Goal: Information Seeking & Learning: Check status

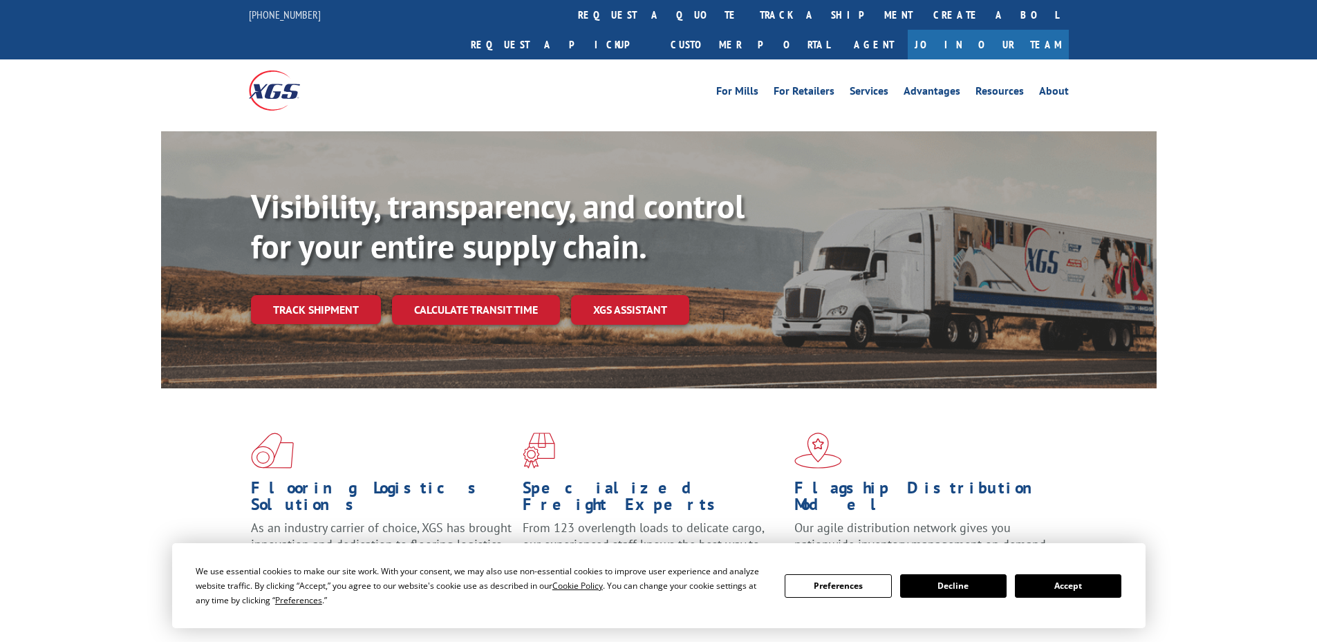
click at [328, 295] on link "Track shipment" at bounding box center [316, 309] width 130 height 29
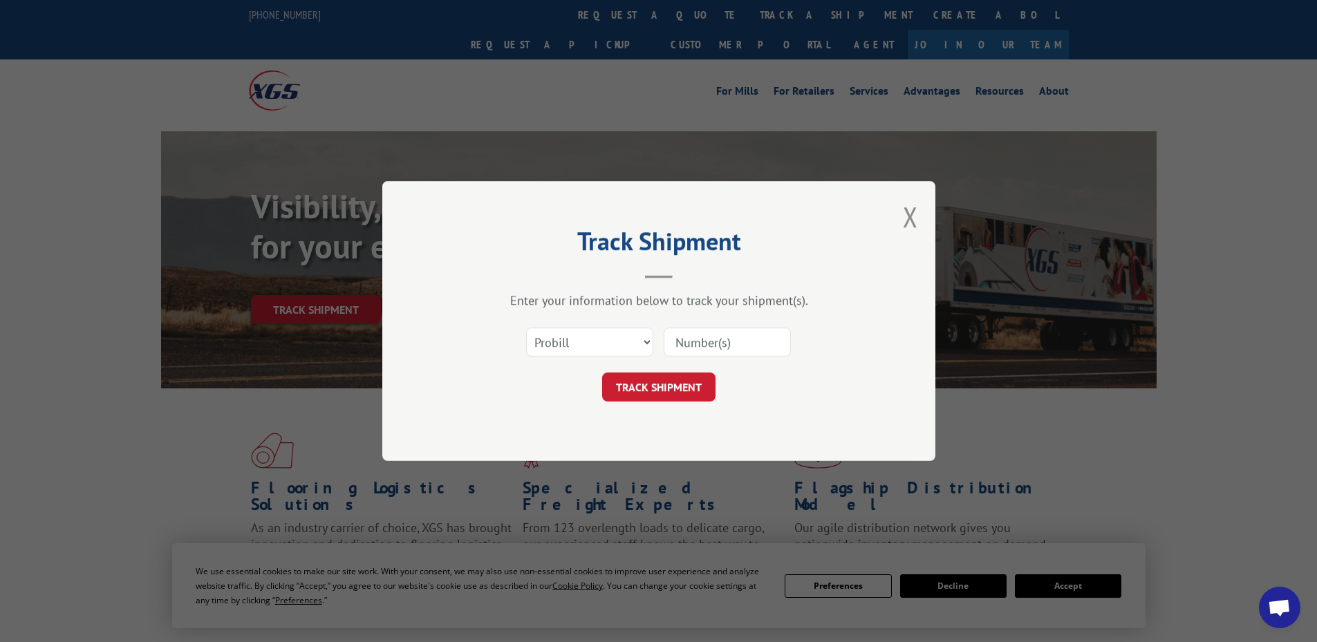
click at [699, 342] on input at bounding box center [727, 342] width 127 height 29
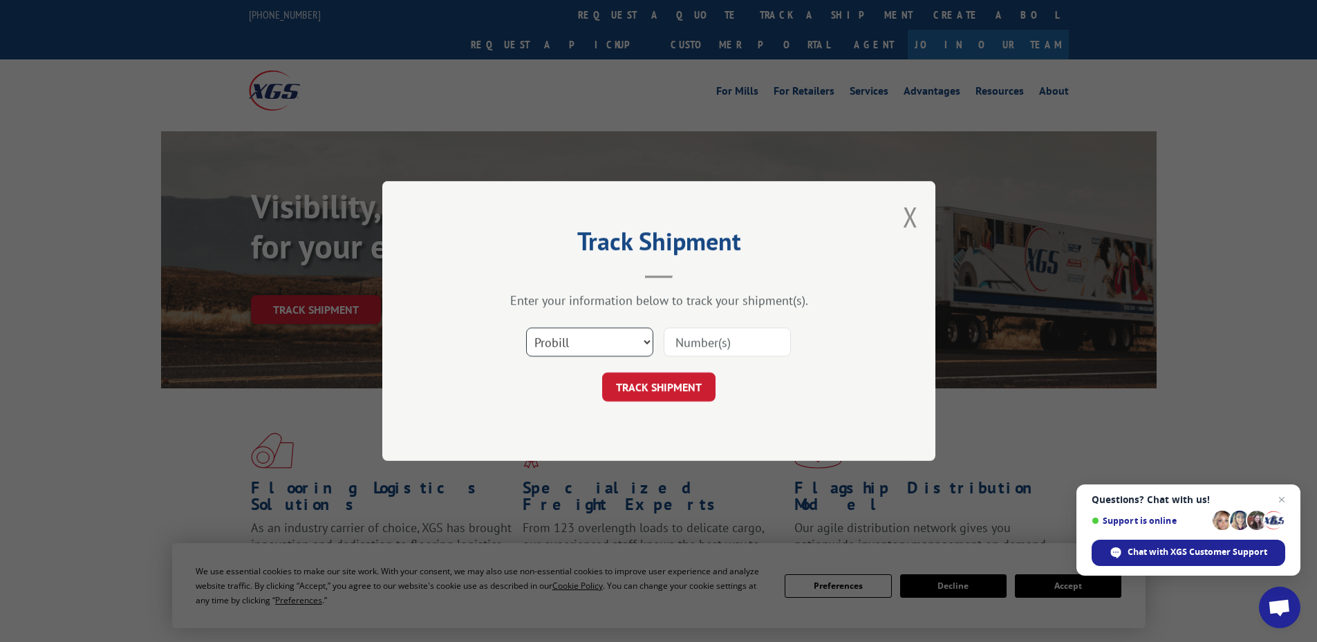
click at [599, 347] on select "Select category... Probill BOL PO" at bounding box center [589, 342] width 127 height 29
select select "bol"
click at [526, 328] on select "Select category... Probill BOL PO" at bounding box center [589, 342] width 127 height 29
click at [762, 322] on div "Select category... Probill BOL PO" at bounding box center [658, 342] width 415 height 46
click at [750, 337] on input at bounding box center [727, 342] width 127 height 29
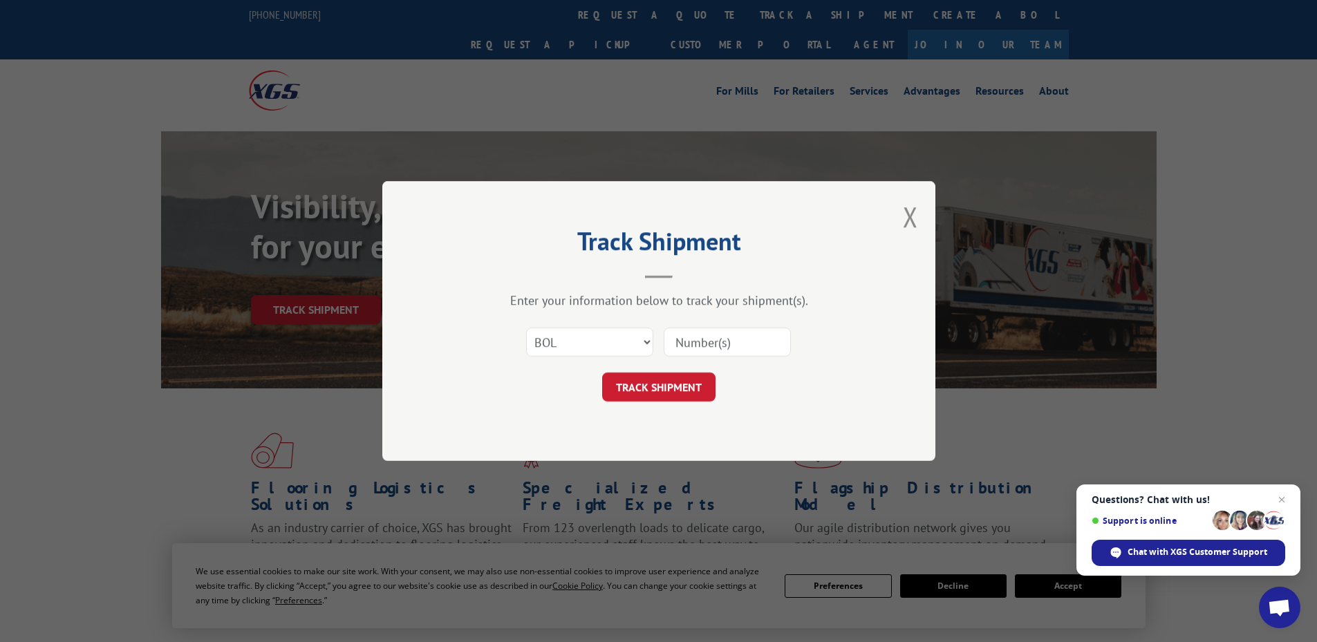
paste input "6814162"
type input "6814162"
click at [687, 377] on button "TRACK SHIPMENT" at bounding box center [658, 387] width 113 height 29
